Goal: Navigation & Orientation: Understand site structure

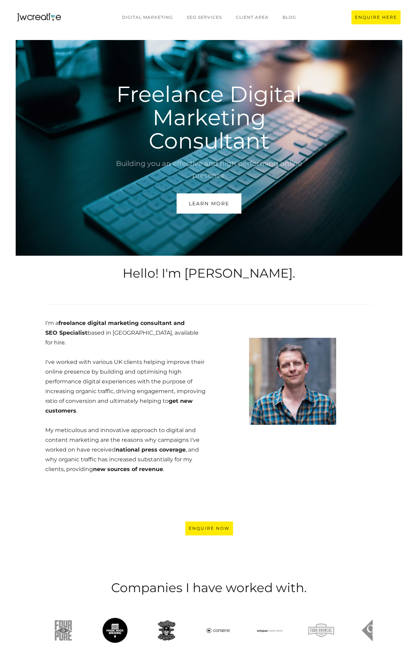
scroll to position [1620, 0]
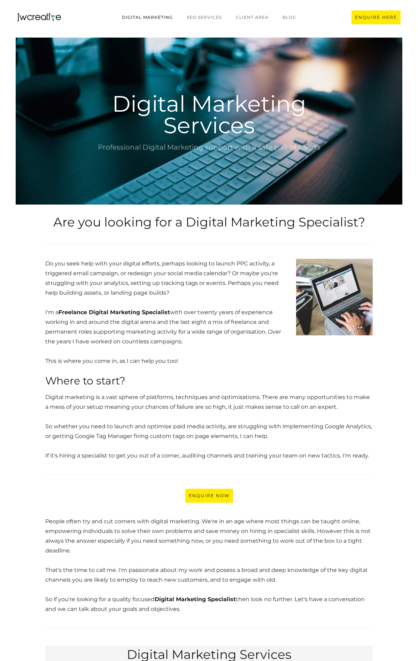
scroll to position [727, 0]
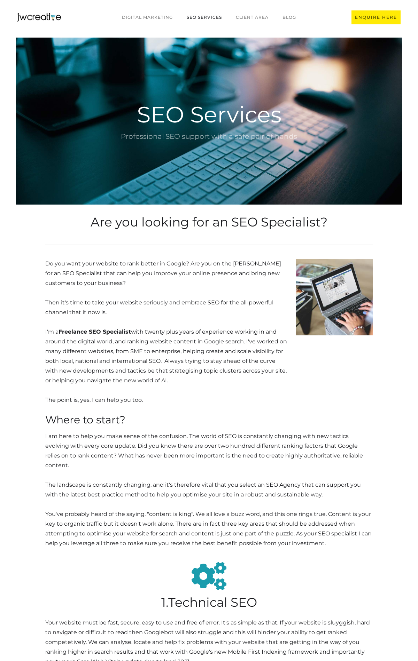
scroll to position [1344, 0]
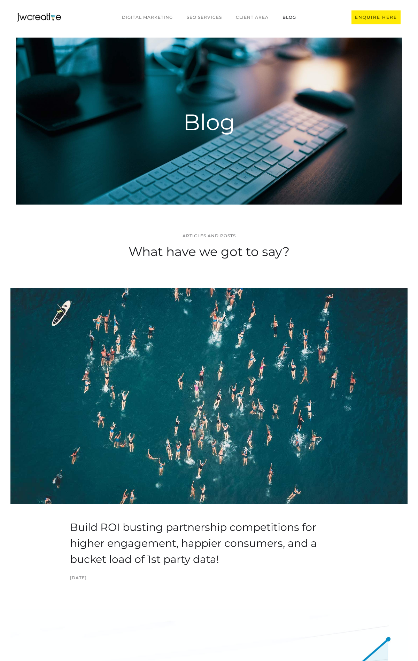
scroll to position [1560, 0]
